Goal: Information Seeking & Learning: Learn about a topic

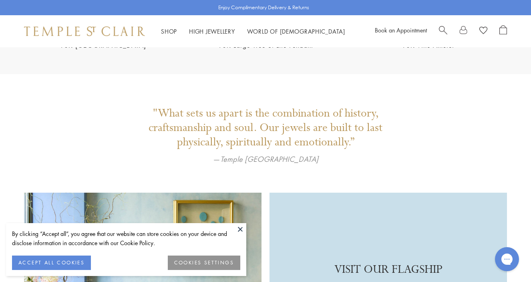
scroll to position [1924, 0]
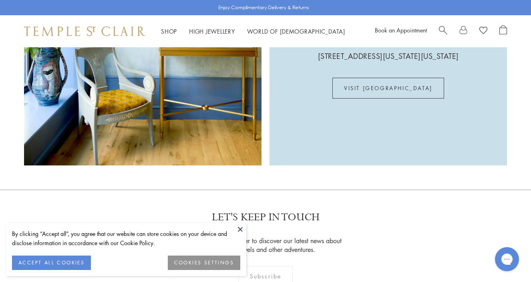
click at [241, 232] on button at bounding box center [240, 229] width 12 height 12
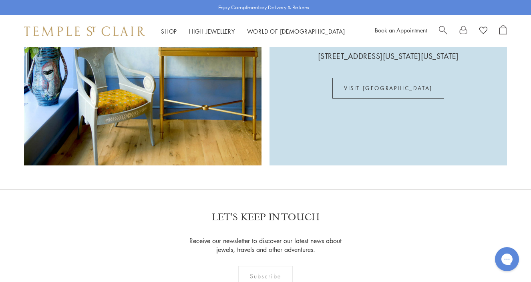
scroll to position [2105, 0]
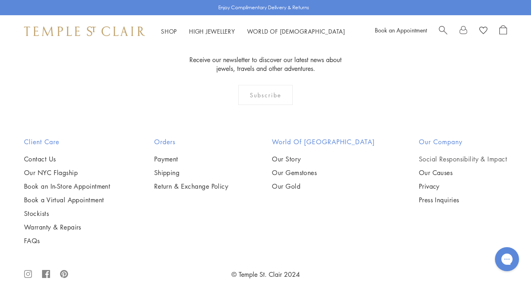
click at [471, 155] on link "Social Responsibility & Impact" at bounding box center [463, 159] width 88 height 9
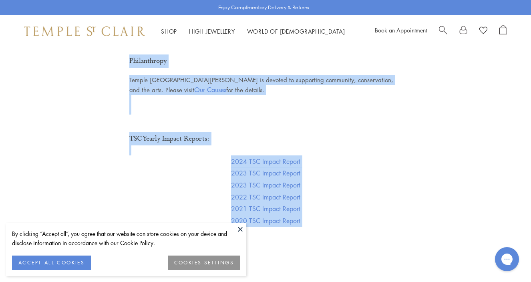
scroll to position [1791, 0]
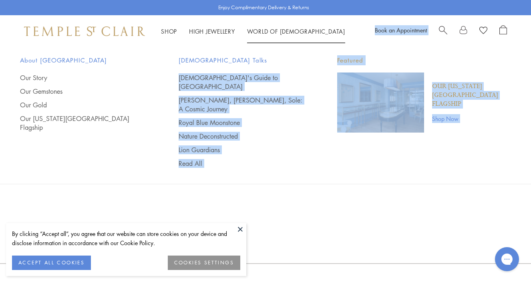
drag, startPoint x: 111, startPoint y: 149, endPoint x: 314, endPoint y: 71, distance: 217.4
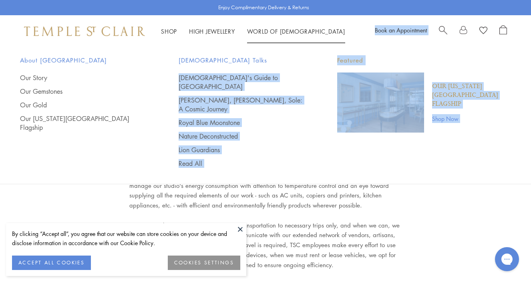
scroll to position [1512, 0]
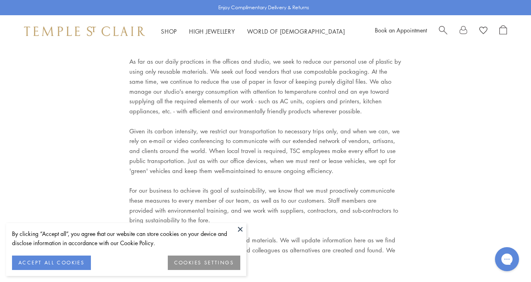
click at [382, 209] on div "Environmental Management & Energy Use Temple St. [PERSON_NAME] draws infinite i…" at bounding box center [265, 135] width 272 height 516
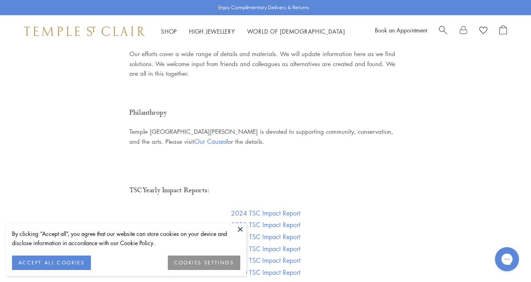
scroll to position [1636, 0]
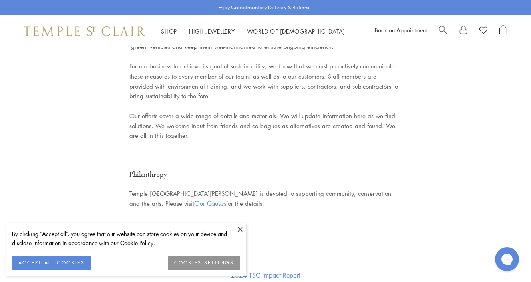
drag, startPoint x: 216, startPoint y: 174, endPoint x: 147, endPoint y: 139, distance: 77.1
click at [147, 168] on div "Philanthropy Temple [GEOGRAPHIC_DATA][PERSON_NAME] is devoted to supporting com…" at bounding box center [265, 188] width 272 height 40
click at [185, 113] on div "Environmental Management & Energy Use Temple St. [PERSON_NAME] draws infinite i…" at bounding box center [265, 11] width 272 height 516
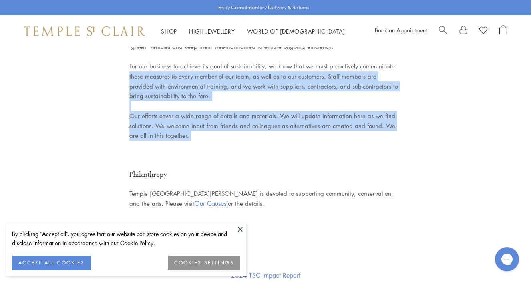
drag, startPoint x: 185, startPoint y: 113, endPoint x: 113, endPoint y: 48, distance: 97.3
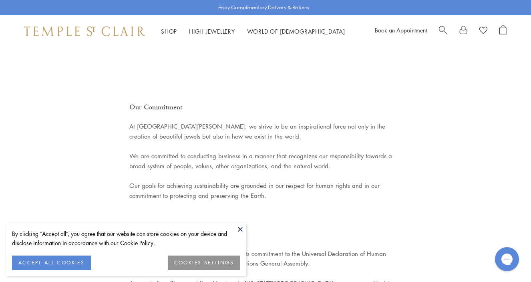
scroll to position [0, 0]
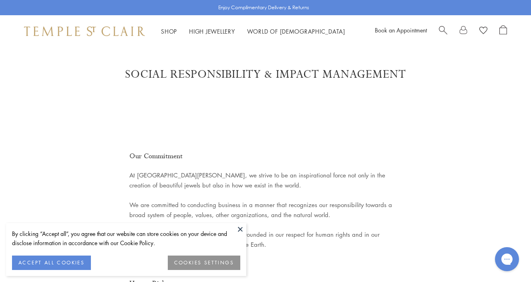
click at [76, 265] on button "ACCEPT ALL COOKIES" at bounding box center [51, 263] width 79 height 14
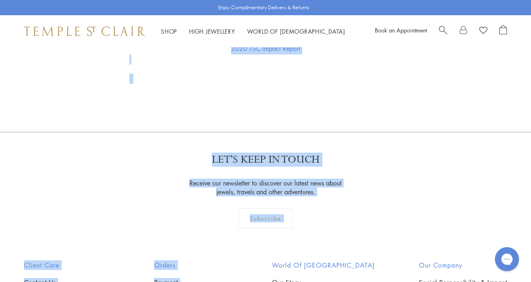
scroll to position [2032, 0]
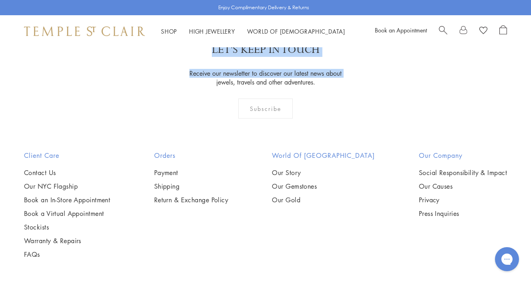
drag, startPoint x: 125, startPoint y: 151, endPoint x: 196, endPoint y: 47, distance: 125.6
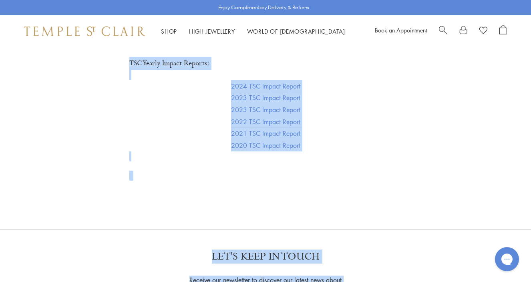
scroll to position [1811, 0]
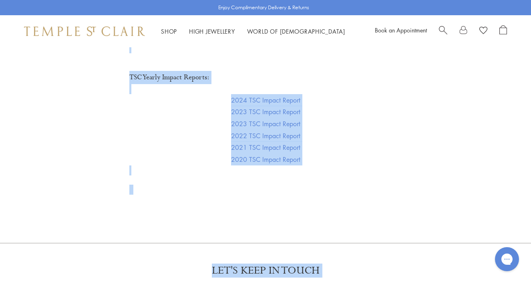
copy div "Lor Ipsumdolor Si Ametco Ad. Elits, do eiusmo te in ut laboreetdolor magna ali …"
